Goal: Navigation & Orientation: Go to known website

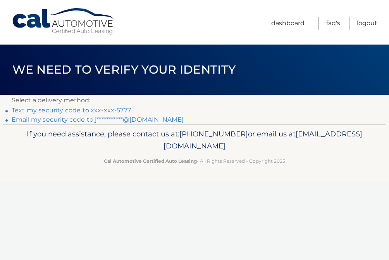
click at [70, 110] on link "Text my security code to xxx-xxx-5777" at bounding box center [71, 110] width 119 height 7
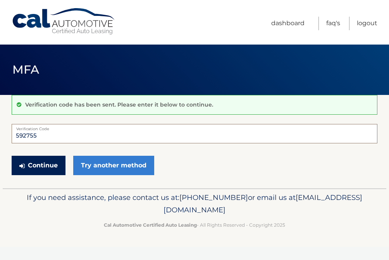
type input "592755"
click at [38, 165] on button "Continue" at bounding box center [39, 165] width 54 height 19
